Goal: Check status

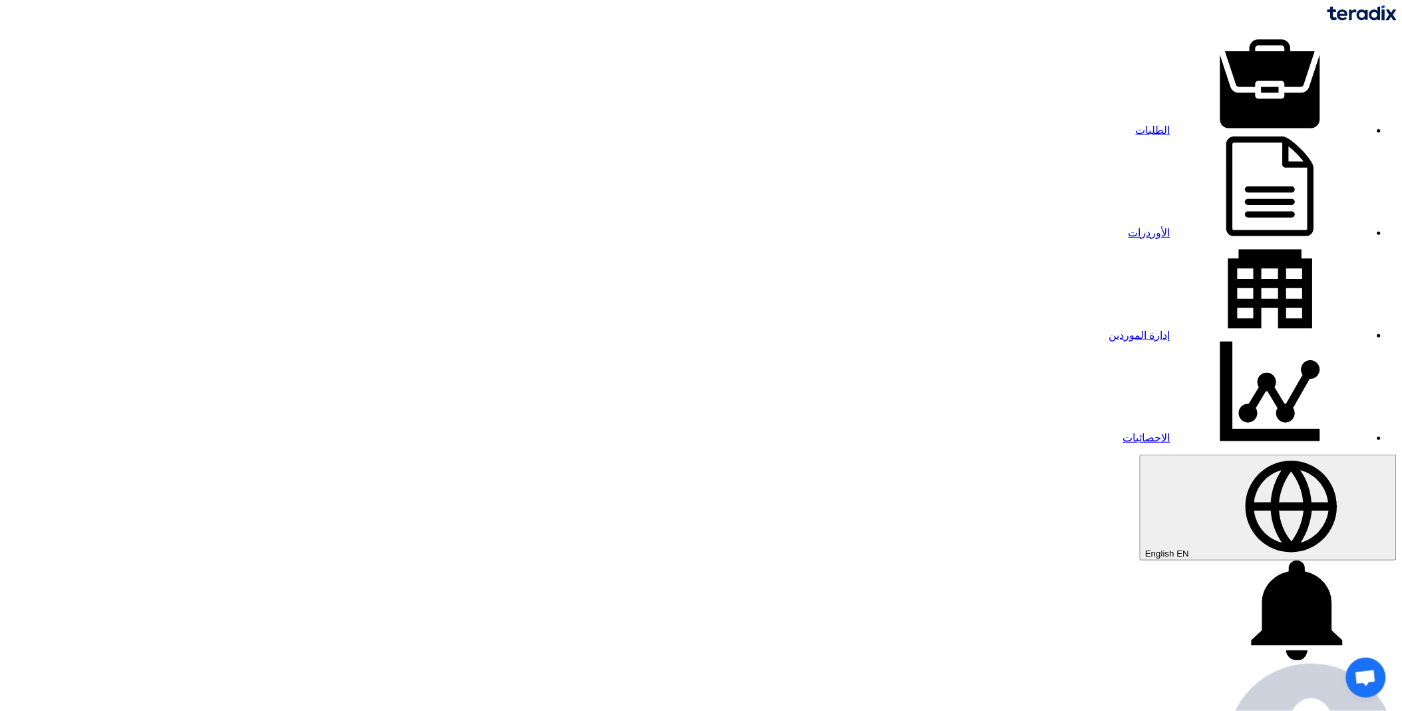
click at [1136, 124] on link "الطلبات" at bounding box center [1253, 129] width 234 height 11
